Goal: Find contact information: Find contact information

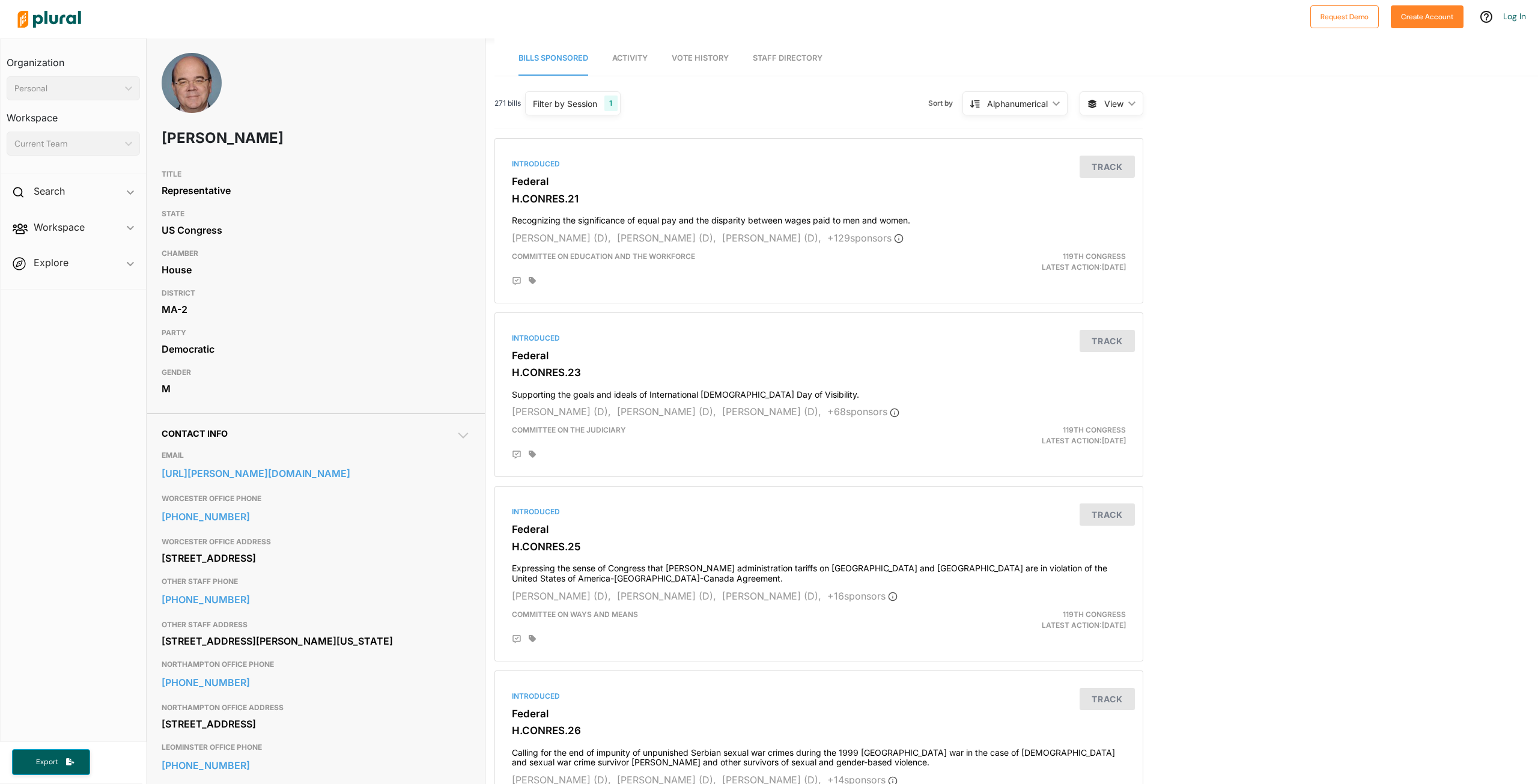
click at [1093, 111] on span "View ic_keyboard_arrow_down" at bounding box center [1111, 103] width 64 height 24
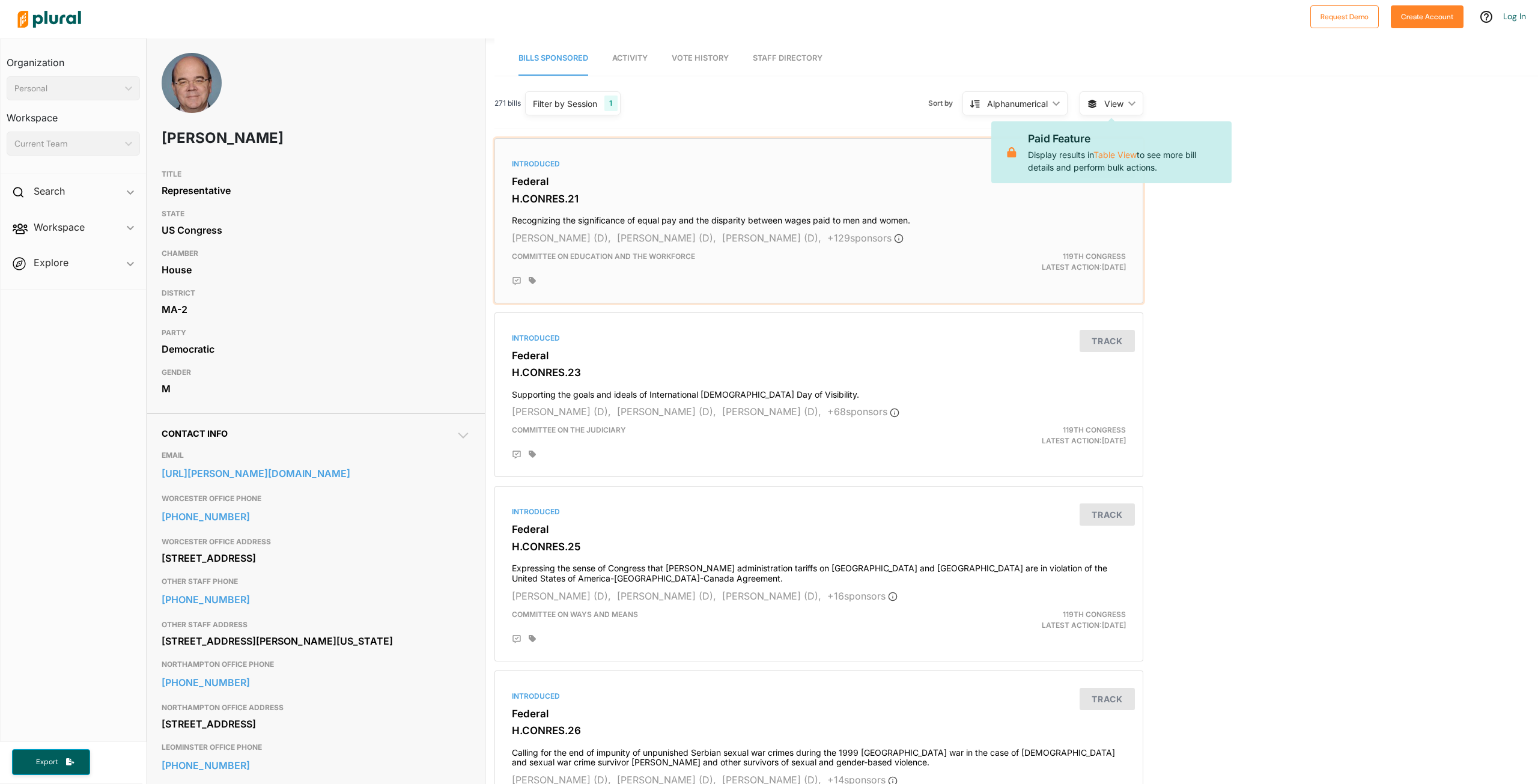
click at [659, 225] on h4 "Recognizing the significance of equal pay and the disparity between wages paid …" at bounding box center [818, 217] width 614 height 16
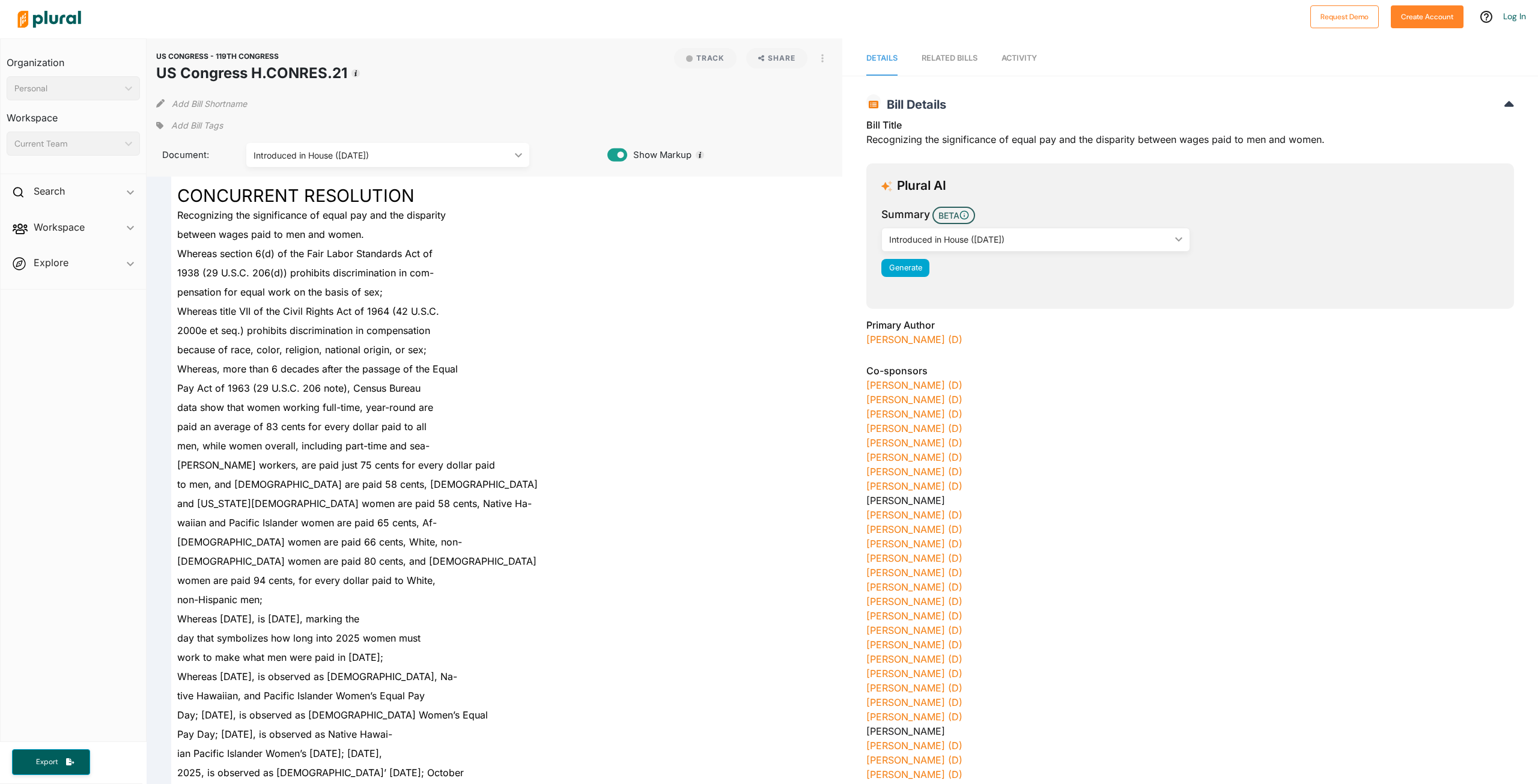
scroll to position [1040, 0]
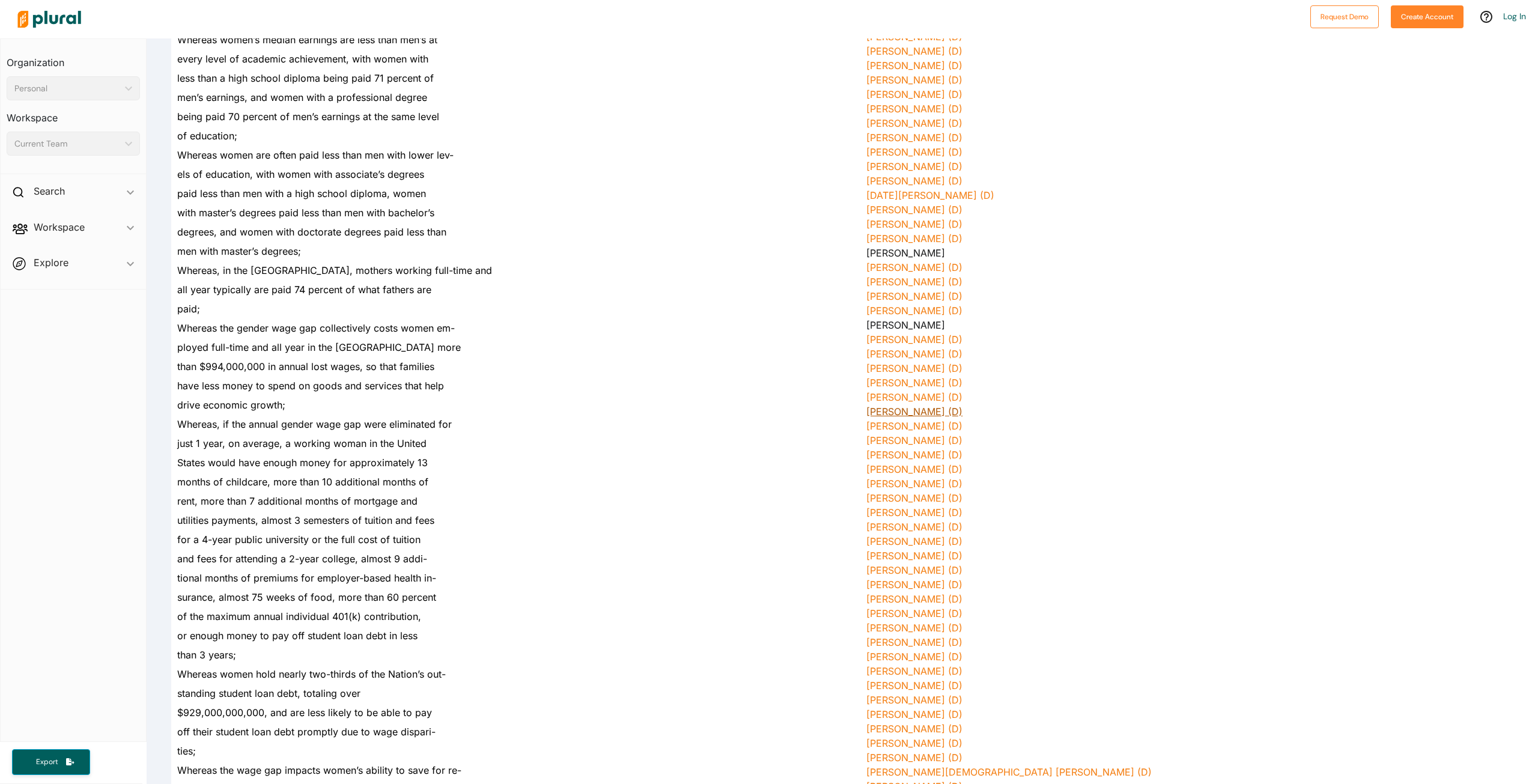
click at [926, 409] on link "[PERSON_NAME] (D)" at bounding box center [914, 411] width 96 height 12
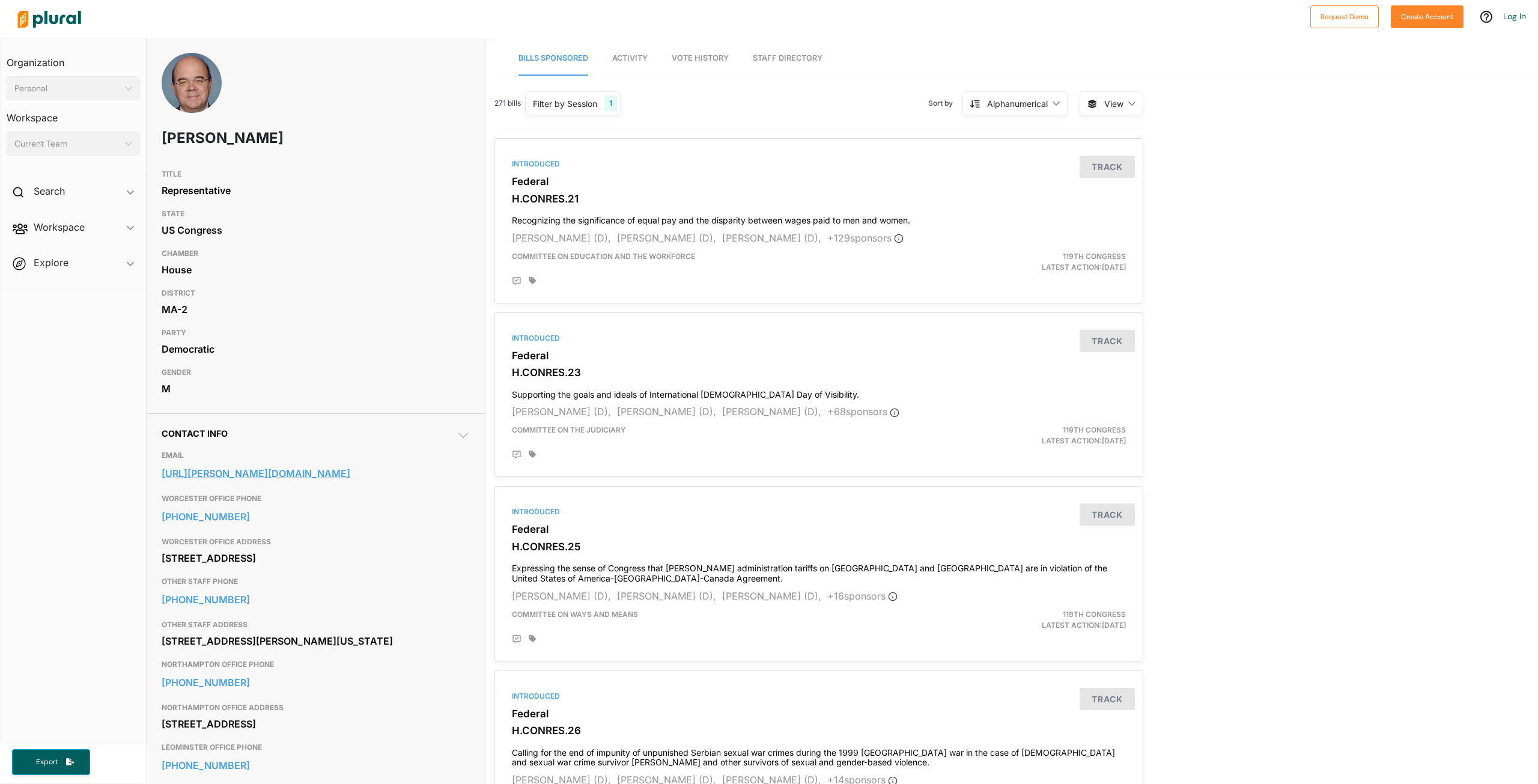
click at [331, 470] on link "[URL][PERSON_NAME][DOMAIN_NAME]" at bounding box center [316, 473] width 309 height 18
